Goal: Task Accomplishment & Management: Complete application form

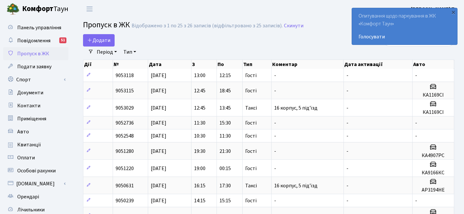
select select "25"
click at [103, 38] on span "Додати" at bounding box center [98, 40] width 23 height 7
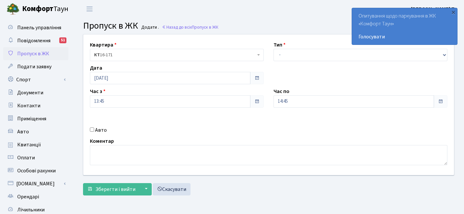
click at [91, 131] on input "Авто" at bounding box center [92, 130] width 4 height 4
checkbox input "true"
type input "ка1436нн"
click at [316, 52] on select "- Доставка Таксі Гості Сервіс" at bounding box center [361, 55] width 174 height 12
select select "2"
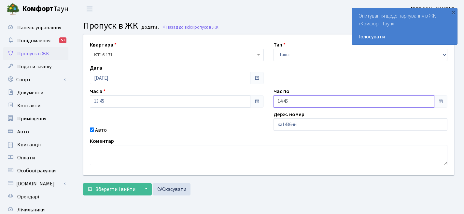
click at [320, 105] on input "14:45" at bounding box center [354, 101] width 161 height 12
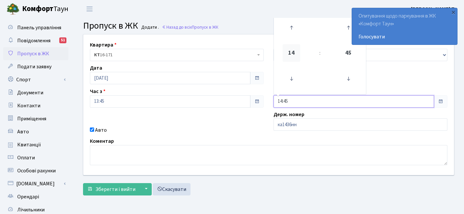
click at [295, 52] on span "14" at bounding box center [292, 53] width 18 height 18
click at [289, 37] on td "04" at bounding box center [286, 32] width 22 height 14
click at [286, 33] on icon at bounding box center [292, 28] width 18 height 18
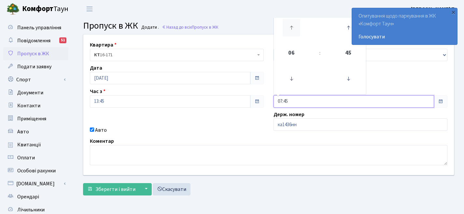
click at [286, 33] on icon at bounding box center [292, 28] width 18 height 18
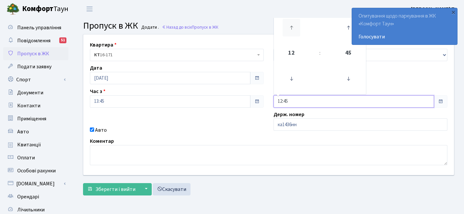
click at [286, 33] on icon at bounding box center [292, 28] width 18 height 18
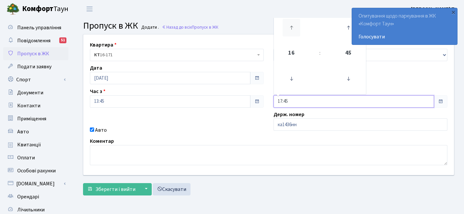
click at [286, 33] on icon at bounding box center [292, 28] width 18 height 18
type input "20:45"
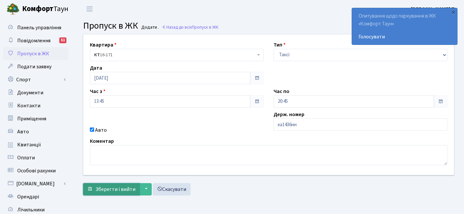
click at [120, 189] on span "Зберегти і вийти" at bounding box center [115, 189] width 40 height 7
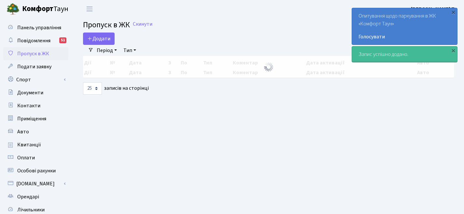
select select "25"
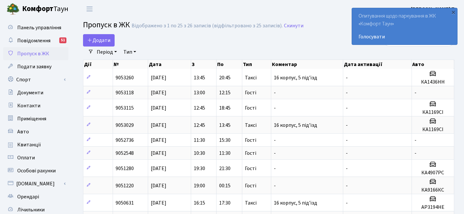
click at [115, 43] on div "Додати" at bounding box center [205, 40] width 244 height 12
click at [93, 38] on span "Додати" at bounding box center [98, 40] width 23 height 7
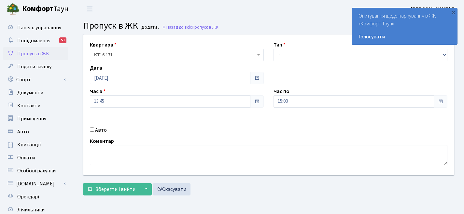
click at [95, 129] on label "Авто" at bounding box center [101, 130] width 12 height 8
click at [94, 129] on input "Авто" at bounding box center [92, 130] width 4 height 4
checkbox input "true"
type input "ка2088тх"
click at [310, 50] on select "- Доставка Таксі Гості Сервіс" at bounding box center [361, 55] width 174 height 12
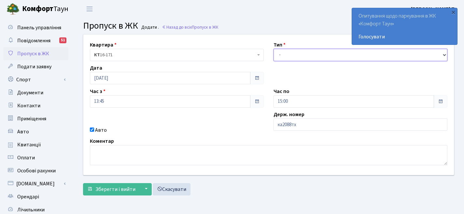
select select "3"
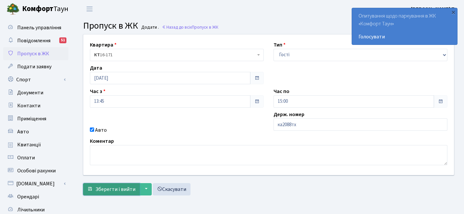
click at [110, 194] on button "Зберегти і вийти" at bounding box center [111, 189] width 57 height 12
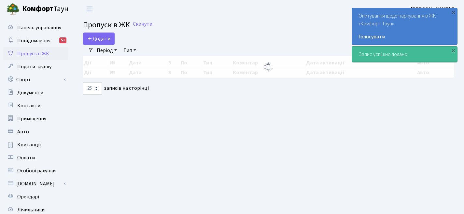
select select "25"
